Goal: Check status: Check status

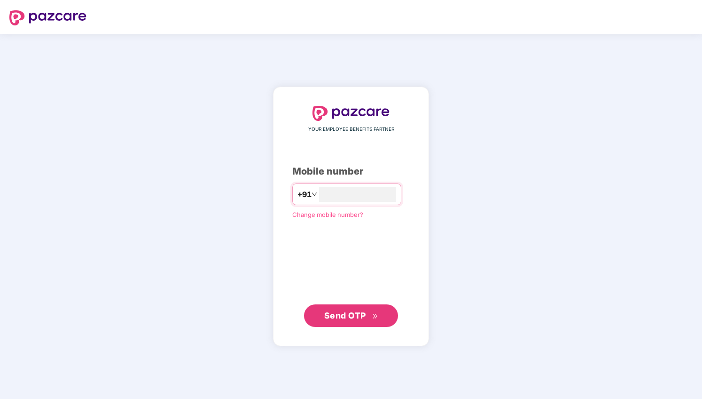
type input "**********"
click at [352, 312] on span "Send OTP" at bounding box center [345, 315] width 42 height 10
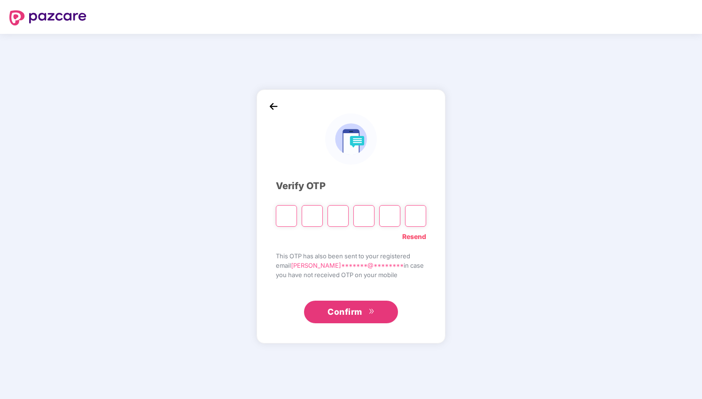
type input "*"
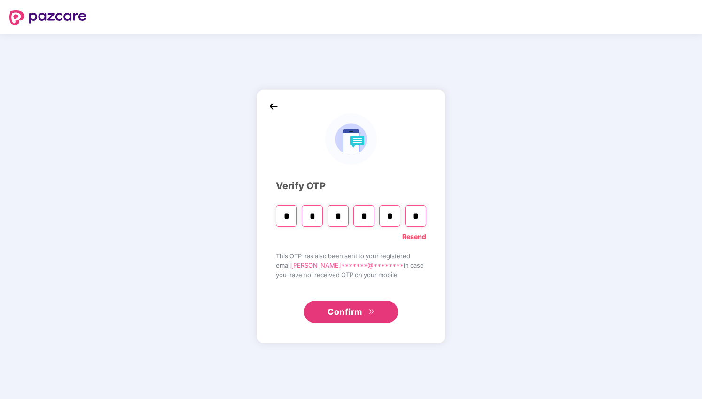
type input "*"
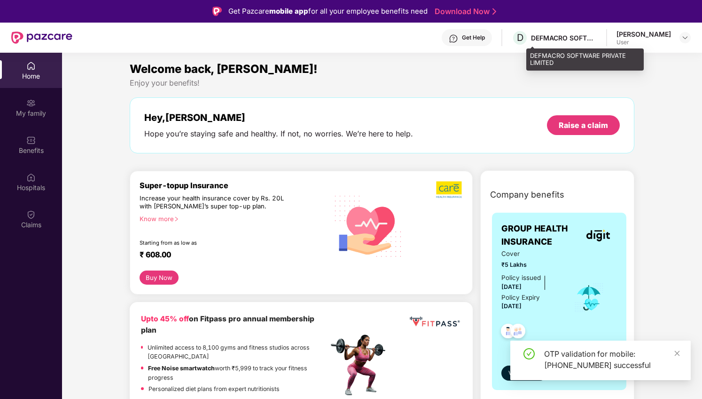
click at [587, 41] on div "DEFMACRO SOFTWARE PRIVATE LIMITED" at bounding box center [564, 37] width 66 height 9
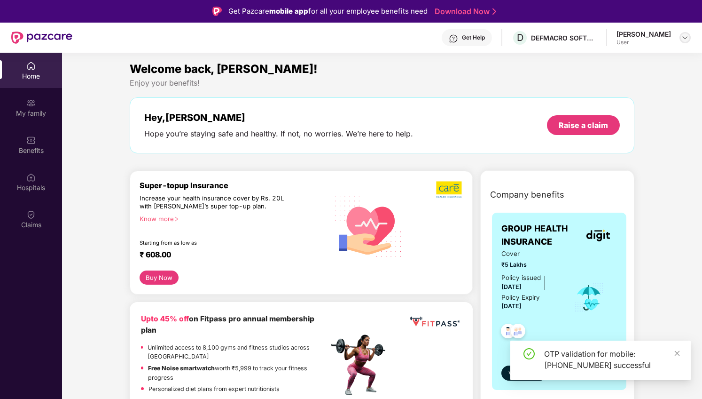
click at [686, 35] on img at bounding box center [685, 38] width 8 height 8
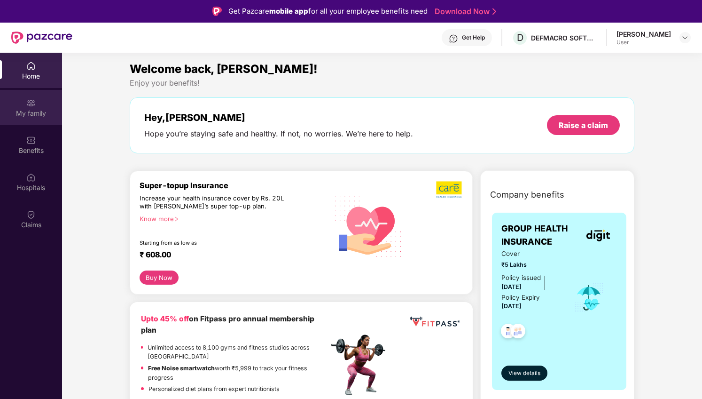
click at [28, 102] on img at bounding box center [30, 102] width 9 height 9
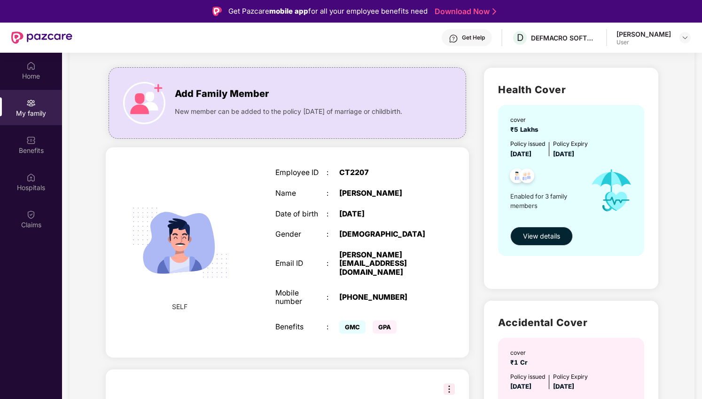
scroll to position [60, 0]
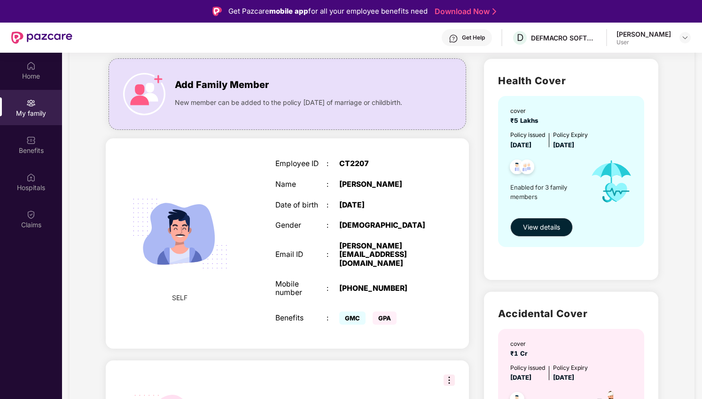
click at [655, 34] on div "[PERSON_NAME]" at bounding box center [644, 34] width 55 height 9
click at [681, 40] on div at bounding box center [685, 37] width 11 height 11
click at [641, 85] on div "[PERSON_NAME]" at bounding box center [633, 85] width 55 height 9
click at [628, 92] on div "Health Cover cover ₹5 Lakhs Policy issued [DATE] Policy Expiry [DATE] Enabled f…" at bounding box center [571, 169] width 174 height 221
click at [613, 38] on div "Get Help D DEFMACRO SOFTWARE PRIVATE LIMITED [PERSON_NAME] User" at bounding box center [381, 38] width 618 height 30
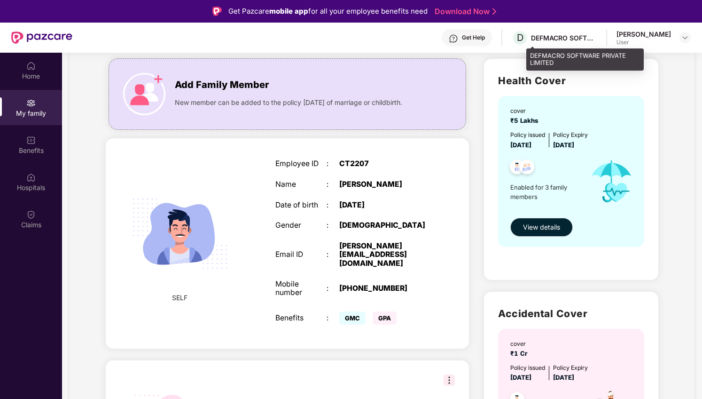
click at [554, 35] on div "DEFMACRO SOFTWARE PRIVATE LIMITED" at bounding box center [564, 37] width 66 height 9
click at [524, 35] on span "D" at bounding box center [520, 37] width 7 height 11
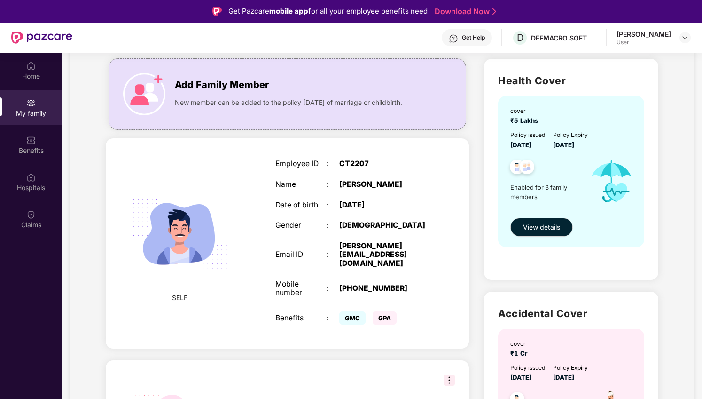
click at [483, 37] on div "Get Help" at bounding box center [473, 38] width 23 height 8
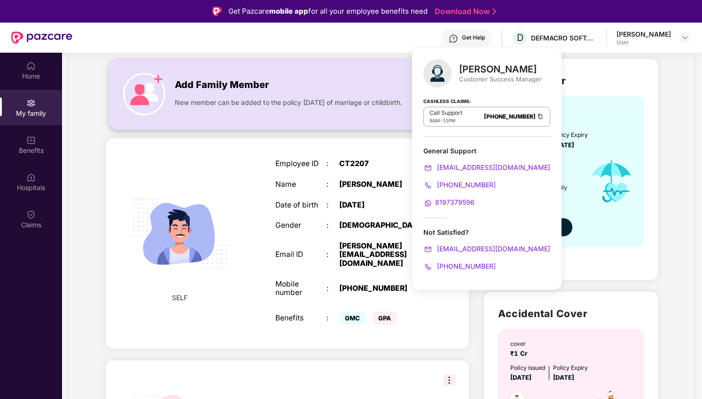
click at [328, 67] on div "Add Family Member New member can be added to the policy [DATE] of marriage or c…" at bounding box center [288, 93] width 358 height 71
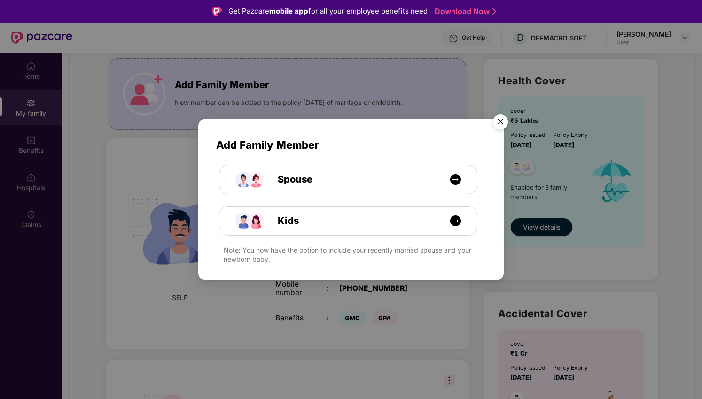
click at [492, 44] on div "Add Family Member Spouse Kids Note: You now have the option to include your rec…" at bounding box center [351, 199] width 702 height 399
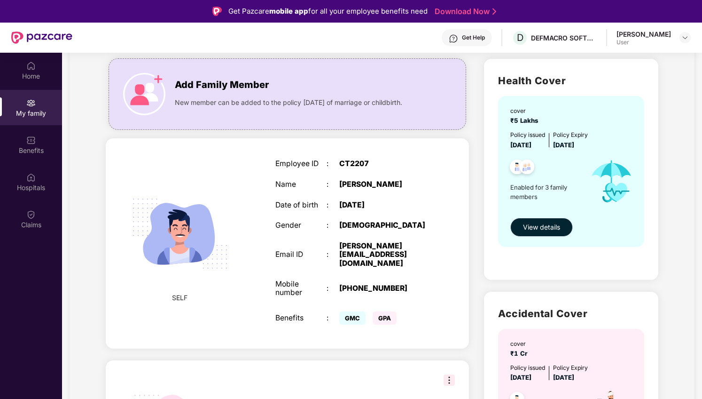
click at [534, 233] on button "View details" at bounding box center [541, 227] width 63 height 19
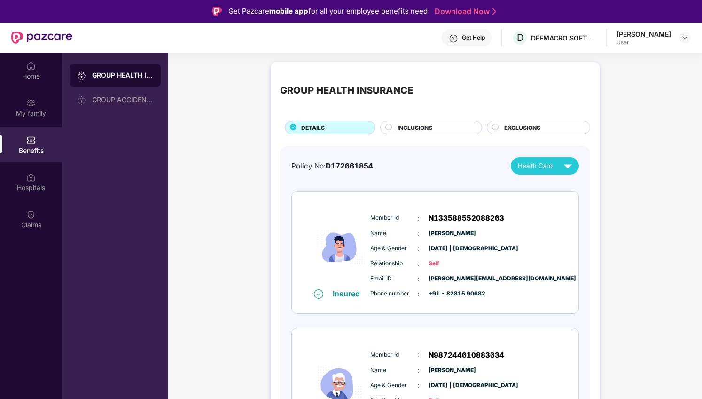
scroll to position [0, 0]
drag, startPoint x: 427, startPoint y: 218, endPoint x: 512, endPoint y: 213, distance: 85.7
click at [512, 213] on div "Member Id : N133588552088263" at bounding box center [463, 217] width 187 height 11
copy span "N133588552088263"
drag, startPoint x: 328, startPoint y: 164, endPoint x: 372, endPoint y: 164, distance: 44.6
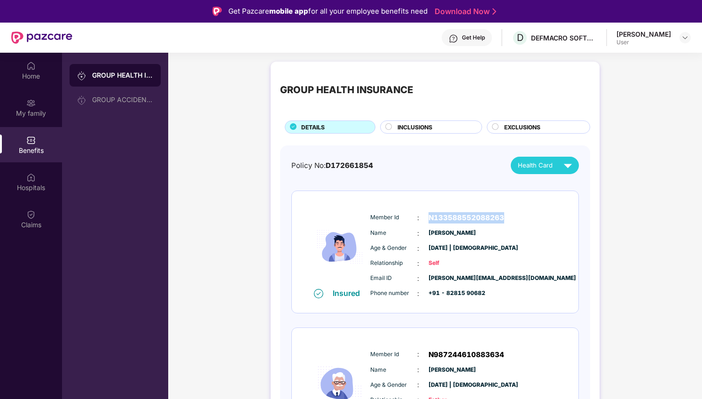
click at [372, 164] on span "D172661854" at bounding box center [349, 165] width 47 height 9
copy div "D172661854"
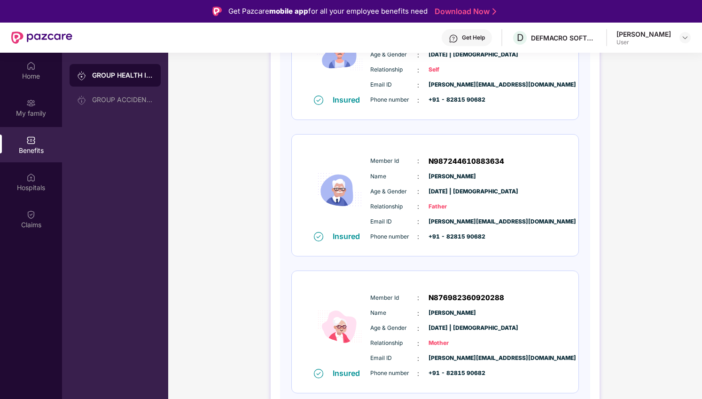
scroll to position [194, 0]
click at [122, 99] on div "GROUP ACCIDENTAL INSURANCE" at bounding box center [122, 100] width 61 height 8
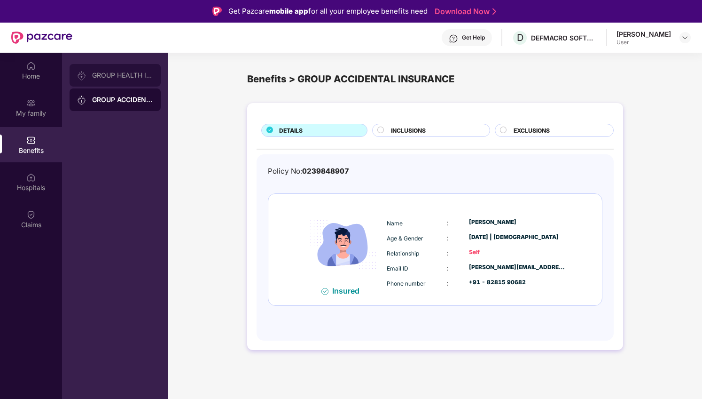
click at [120, 80] on div "GROUP HEALTH INSURANCE" at bounding box center [115, 75] width 91 height 23
